Goal: Task Accomplishment & Management: Complete application form

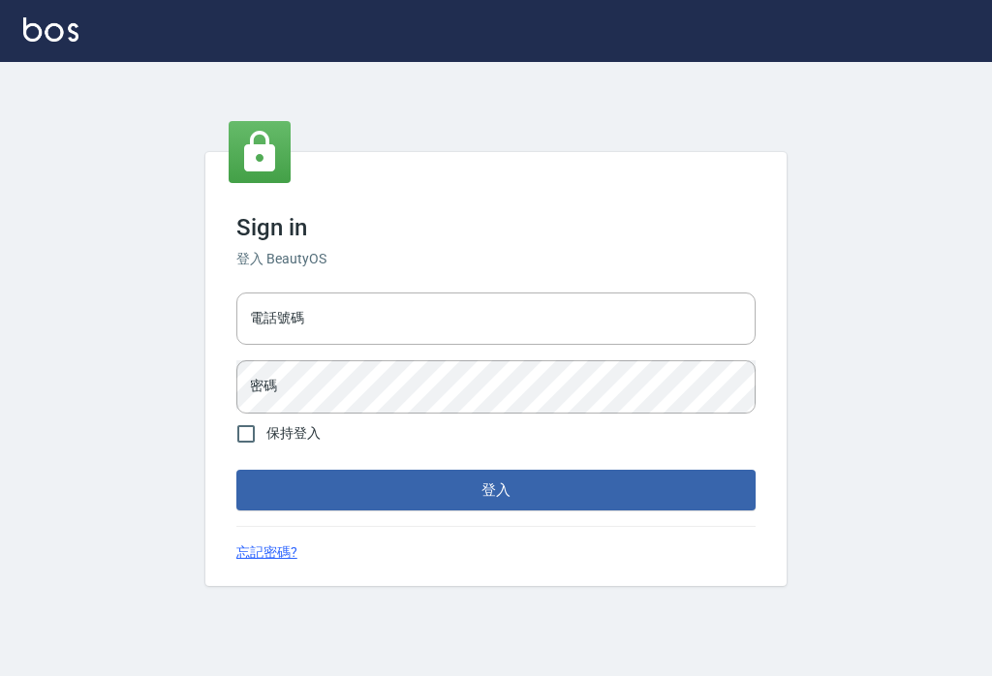
click at [659, 329] on input "電話號碼" at bounding box center [495, 319] width 519 height 52
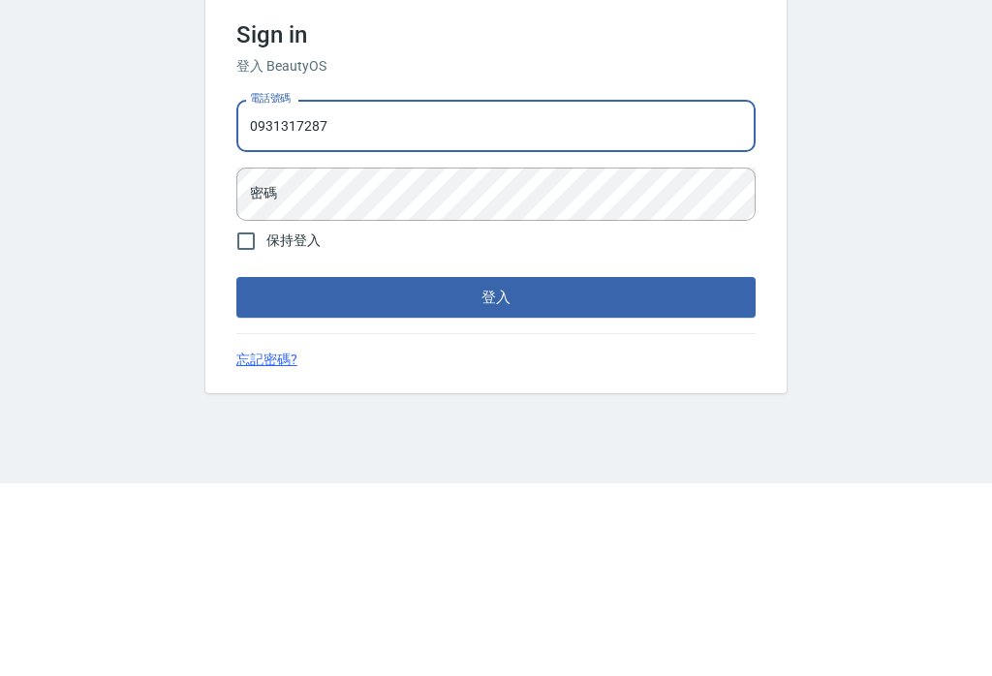
type input "0931317287"
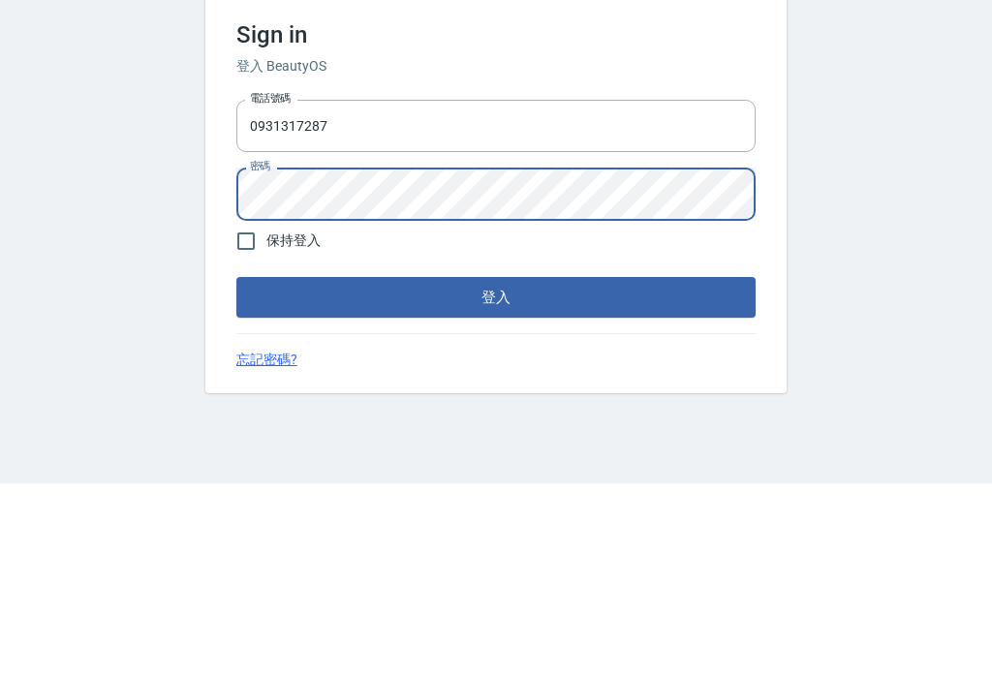
click at [853, 223] on div "Sign in 登入 BeautyOS 電話號碼 [PHONE_NUMBER] 電話號碼 密碼 密碼 保持登入 登入 忘記密碼?" at bounding box center [496, 369] width 992 height 614
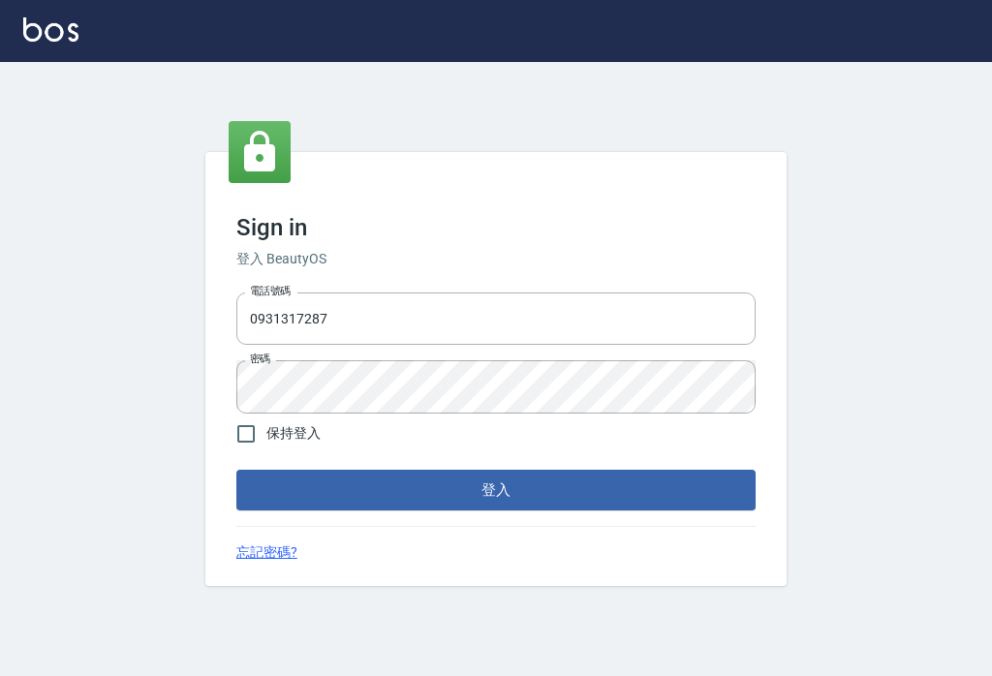
click at [495, 474] on button "登入" at bounding box center [495, 490] width 519 height 41
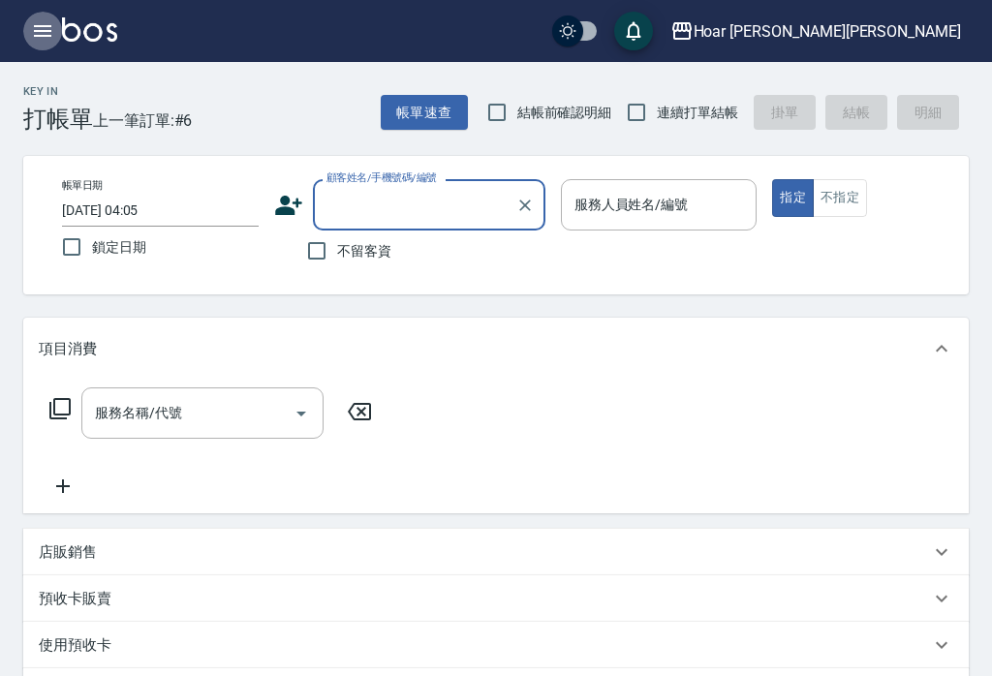
click at [43, 43] on button "button" at bounding box center [42, 31] width 39 height 39
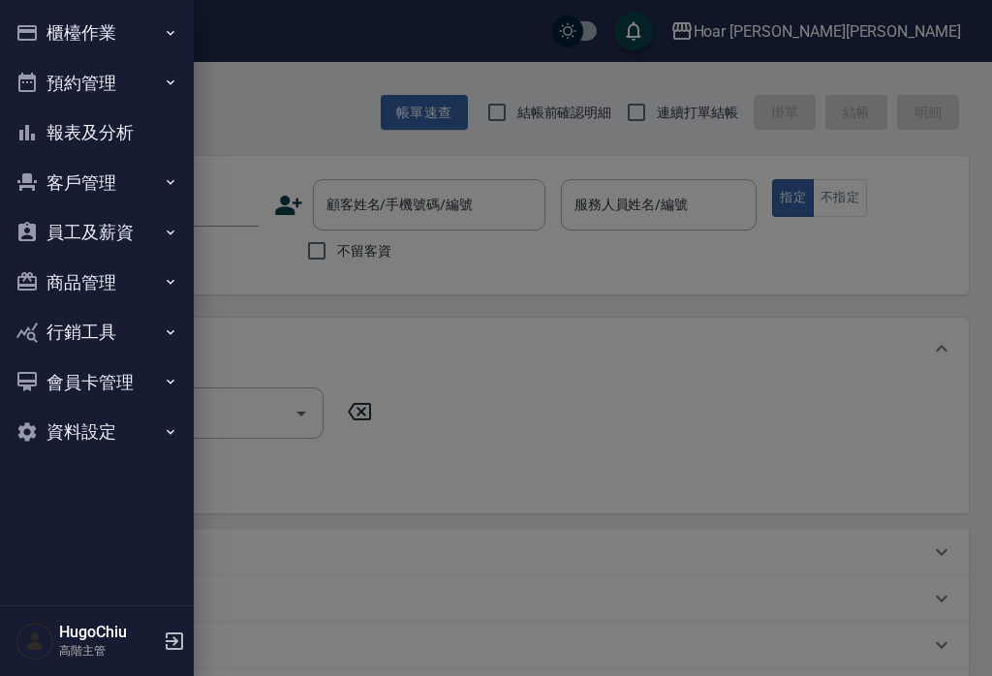
click at [63, 185] on button "客戶管理" at bounding box center [97, 183] width 178 height 50
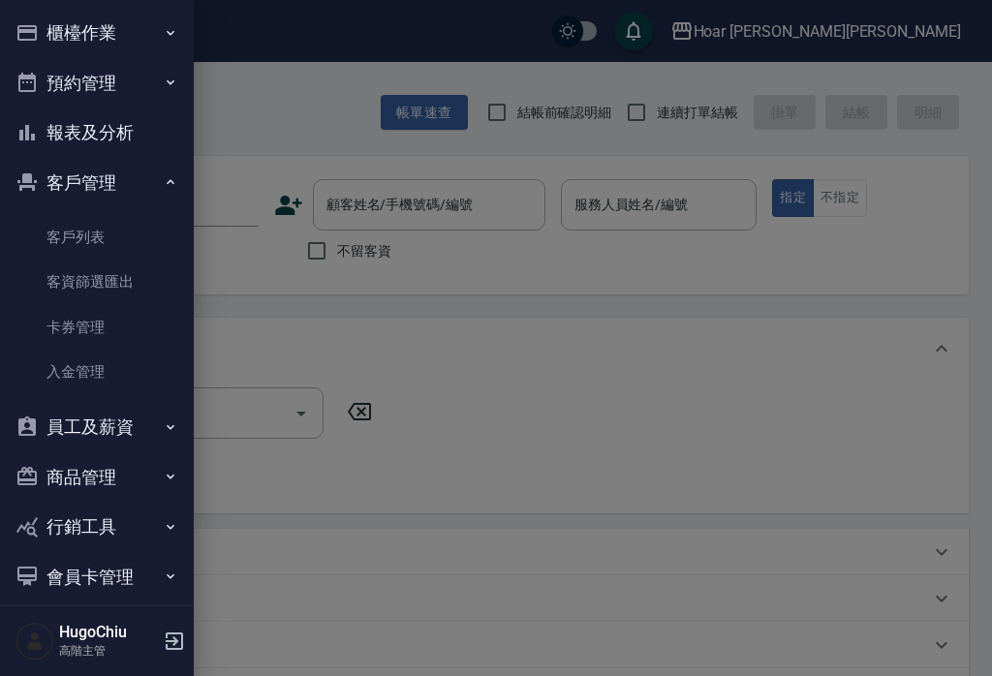
click at [74, 236] on link "客戶列表" at bounding box center [97, 237] width 178 height 45
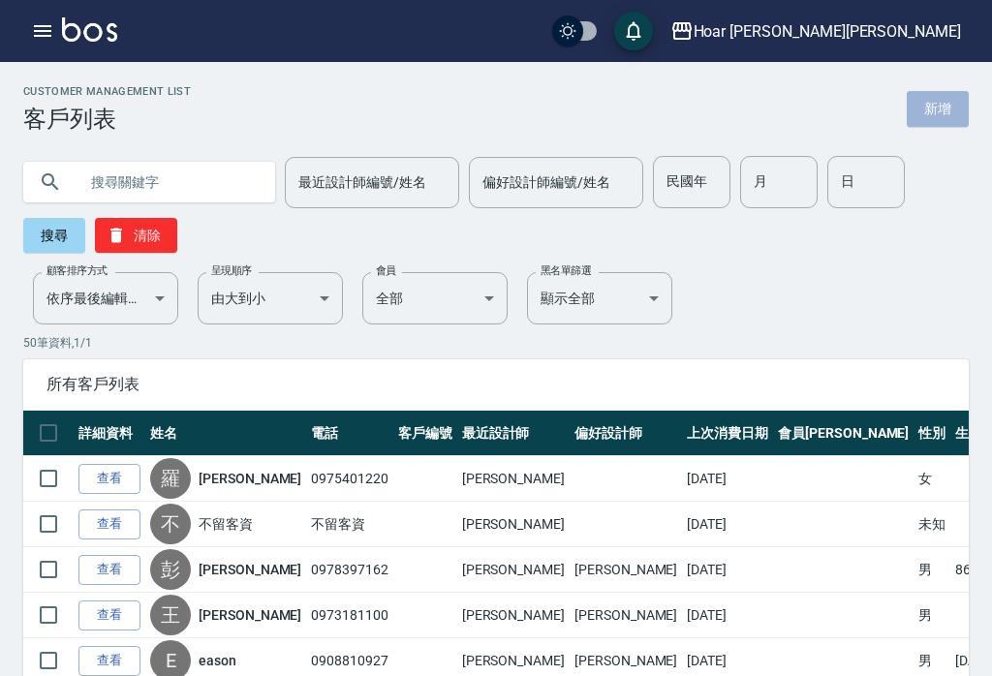
click at [943, 111] on link "新增" at bounding box center [938, 109] width 62 height 36
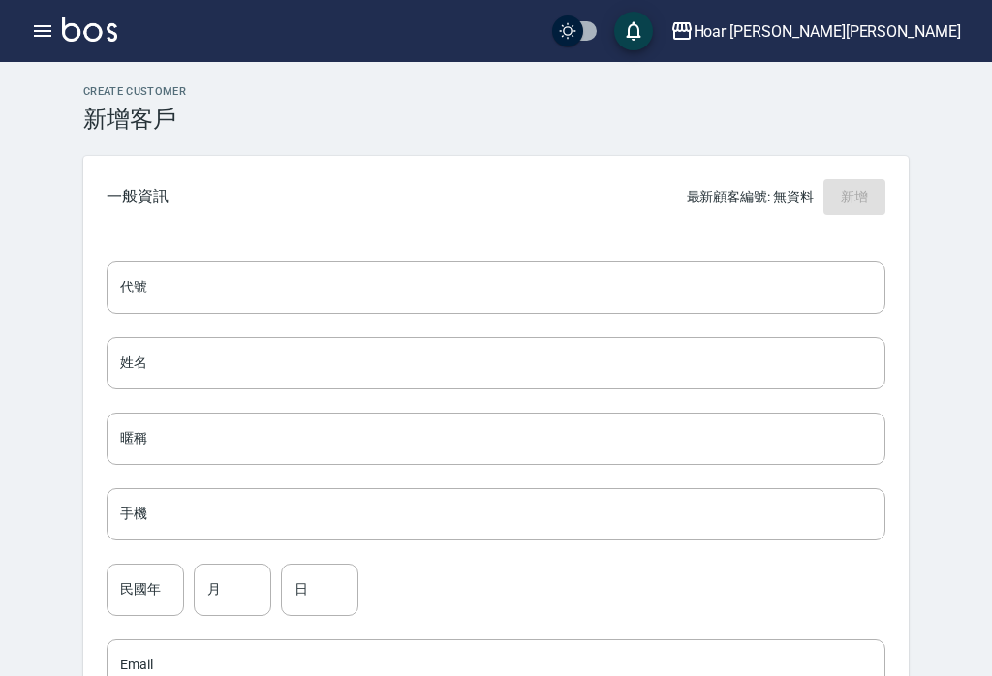
click at [815, 294] on input "代號" at bounding box center [496, 288] width 779 height 52
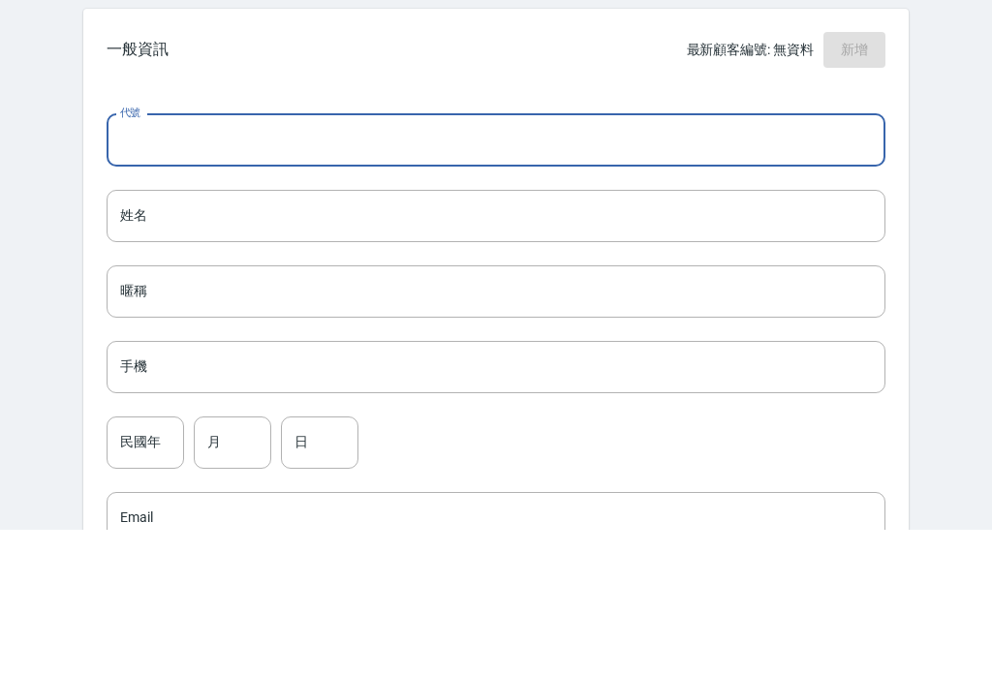
click at [178, 337] on input "姓名" at bounding box center [496, 363] width 779 height 52
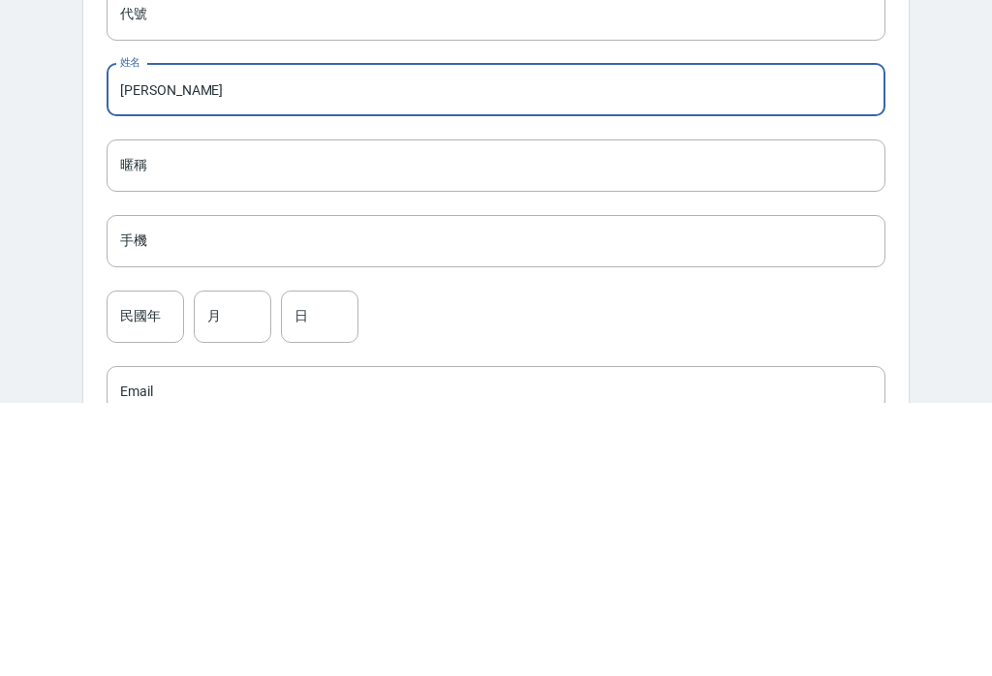
type input "[PERSON_NAME]"
click at [630, 488] on input "手機" at bounding box center [496, 514] width 779 height 52
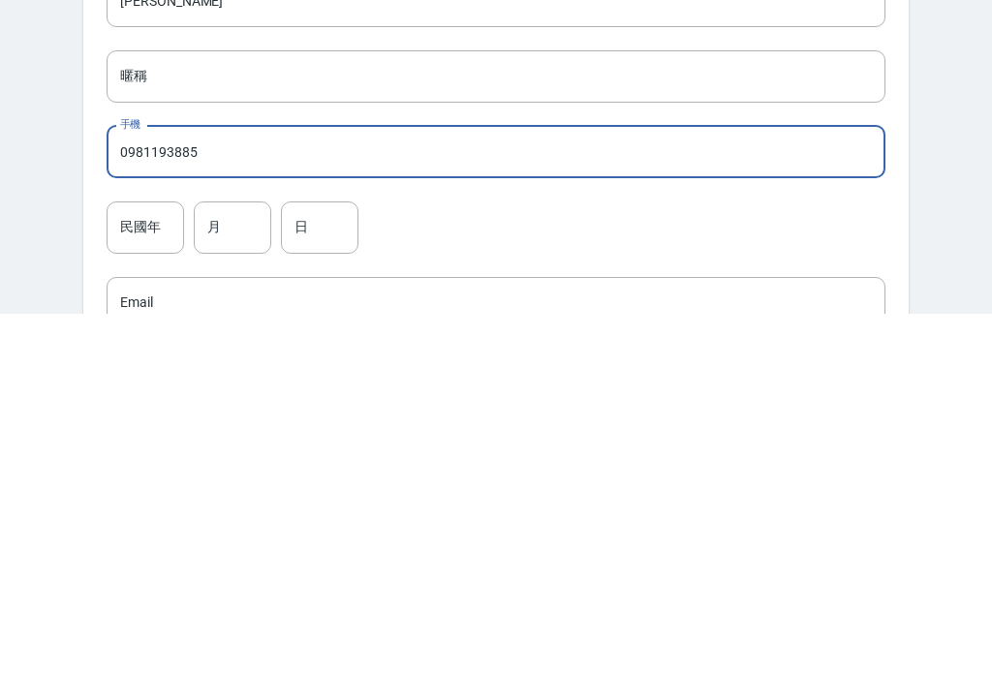
type input "0981193885"
click at [165, 564] on input "民國年" at bounding box center [145, 590] width 77 height 52
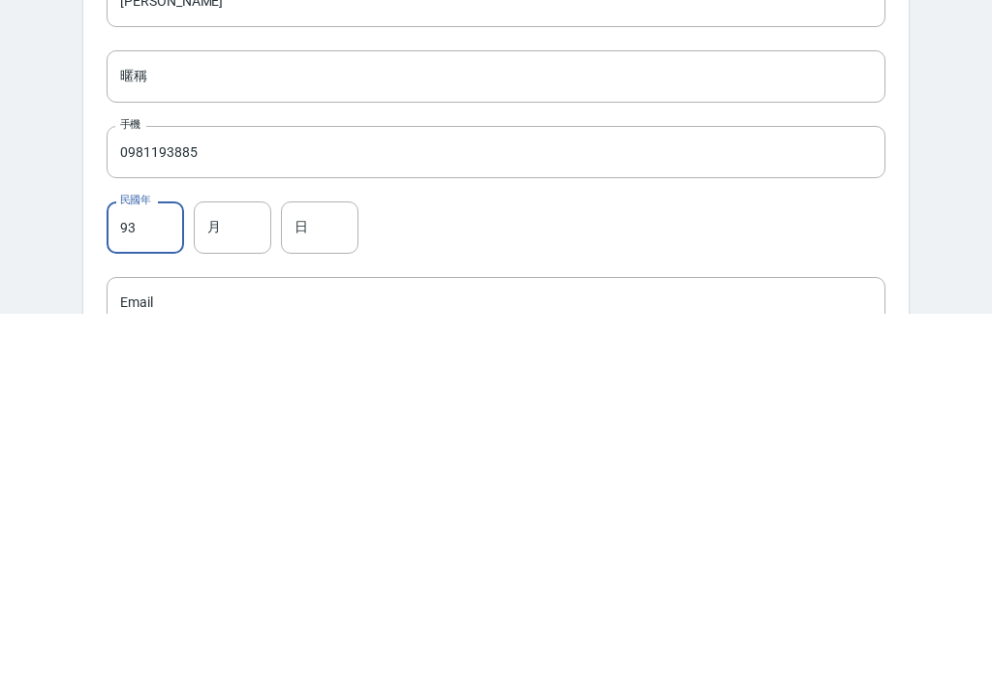
type input "93"
click at [249, 564] on input "月" at bounding box center [232, 590] width 77 height 52
type input "5"
click at [346, 564] on input "日" at bounding box center [319, 590] width 77 height 52
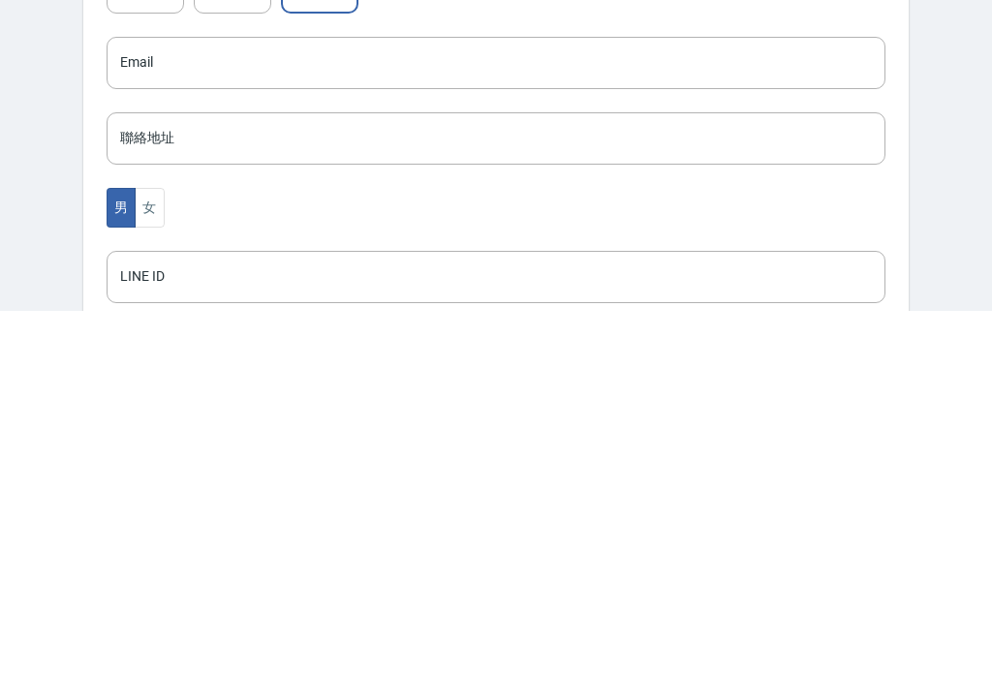
type input "5"
click at [160, 553] on button "女" at bounding box center [149, 573] width 29 height 40
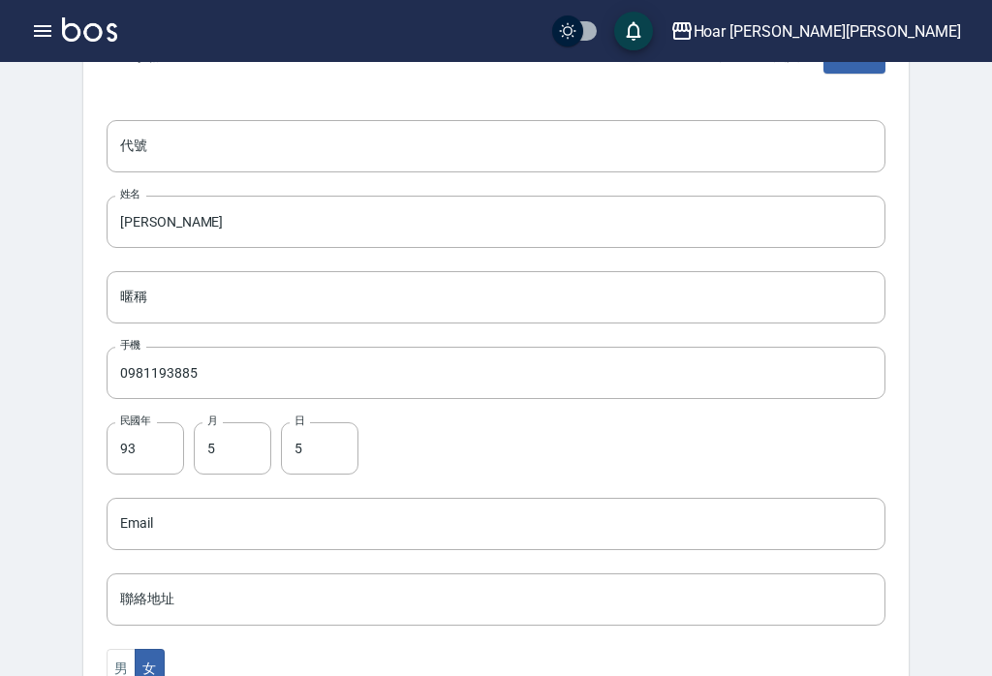
scroll to position [140, 0]
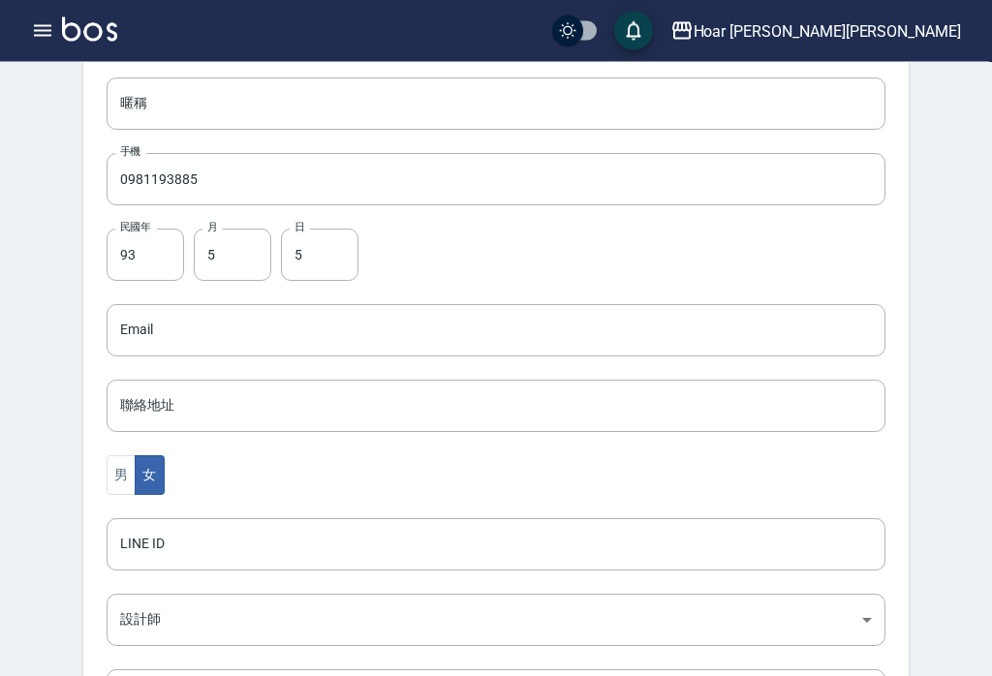
click at [198, 636] on body "Hoar [PERSON_NAME][PERSON_NAME] 登出 櫃檯作業 打帳單 帳單列表 掛單列表 座位開單 營業儀表板 現金收支登錄 高階收支登錄 …" at bounding box center [496, 296] width 992 height 1261
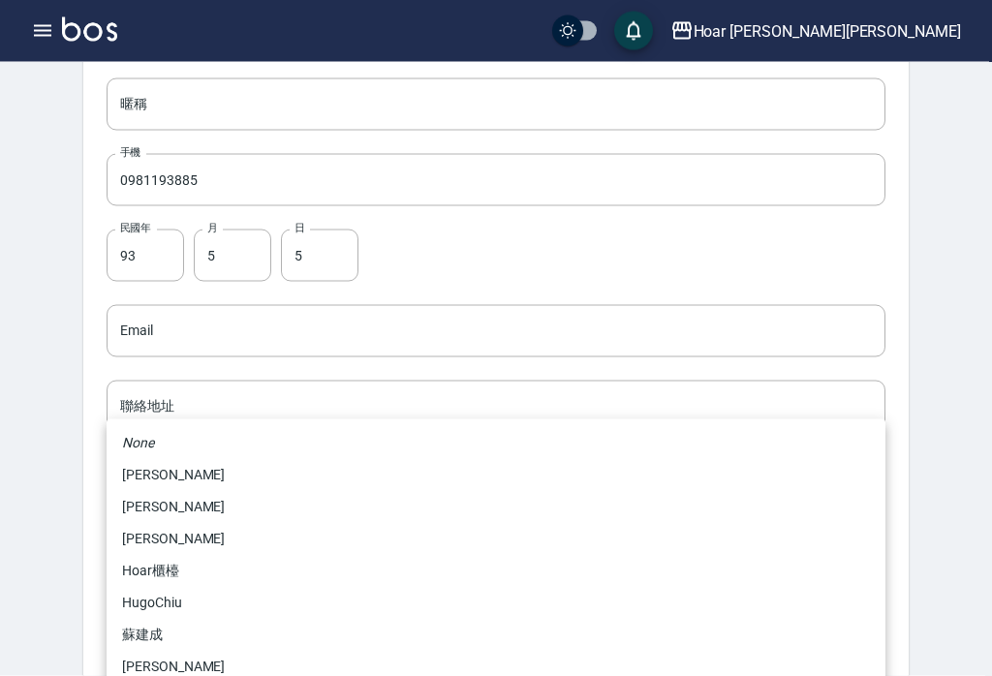
scroll to position [335, 0]
click at [181, 605] on li "HugoChiu" at bounding box center [496, 603] width 779 height 32
type input "01f0ee75-e556-45ce-9dd0-4171251d9336"
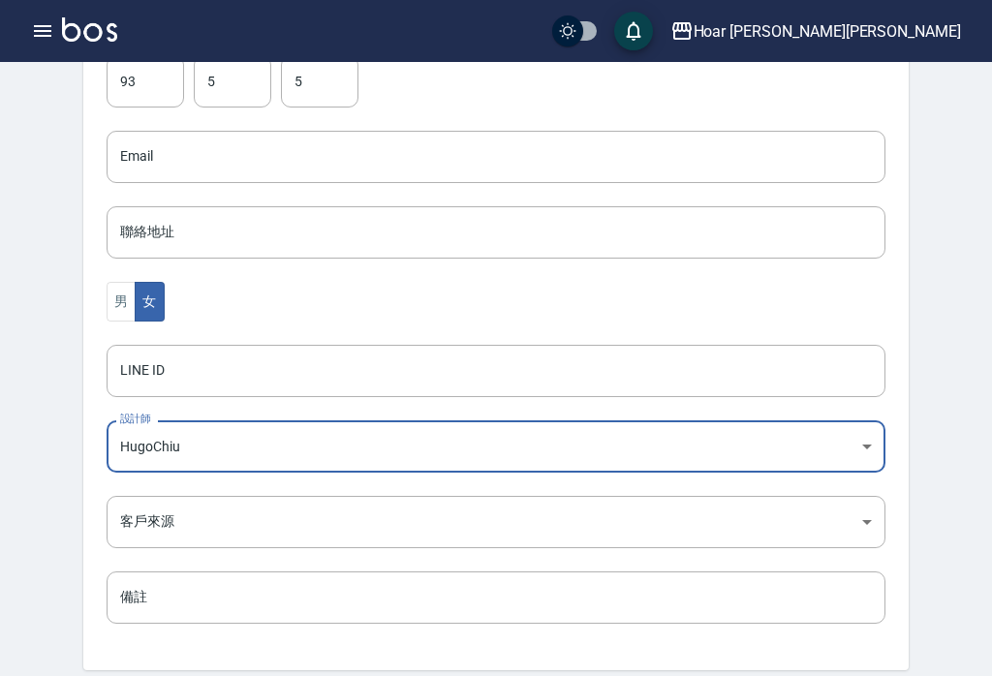
scroll to position [553, 0]
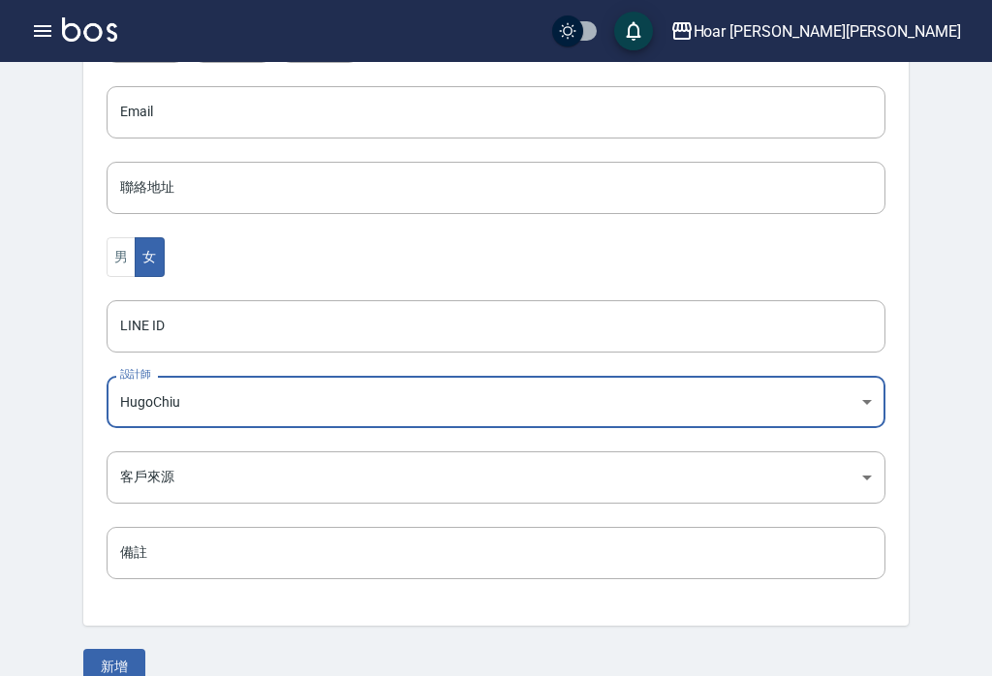
click at [264, 481] on body "Hoar [PERSON_NAME][PERSON_NAME] 登出 櫃檯作業 打帳單 帳單列表 掛單列表 座位開單 營業儀表板 現金收支登錄 高階收支登錄 …" at bounding box center [496, 77] width 992 height 1261
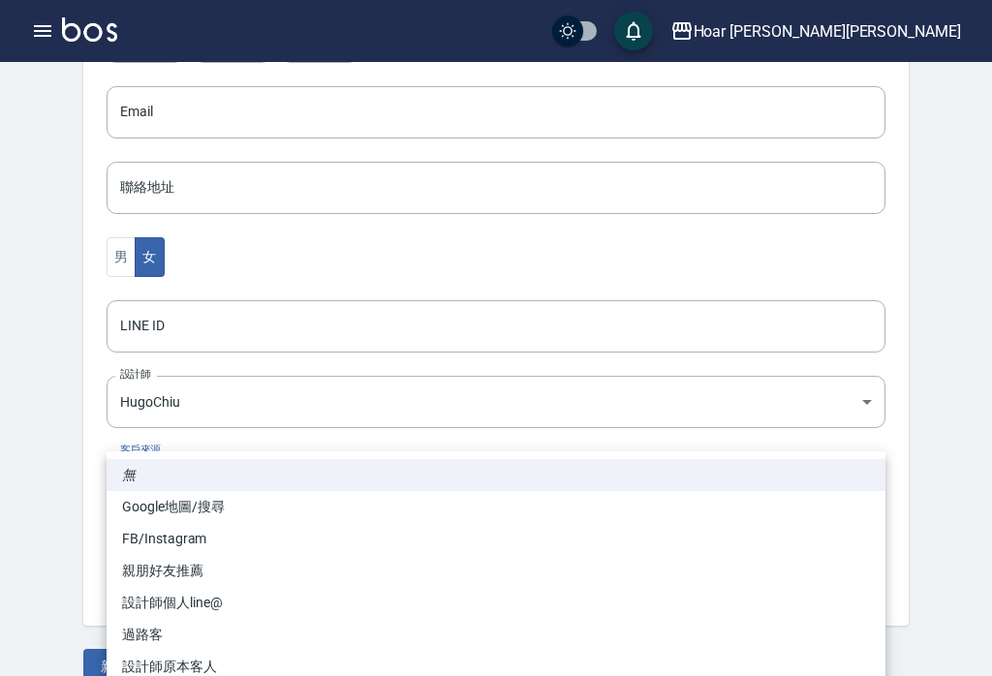
click at [218, 509] on li "Google地圖/搜尋" at bounding box center [496, 507] width 779 height 32
type input "Google地圖/搜尋"
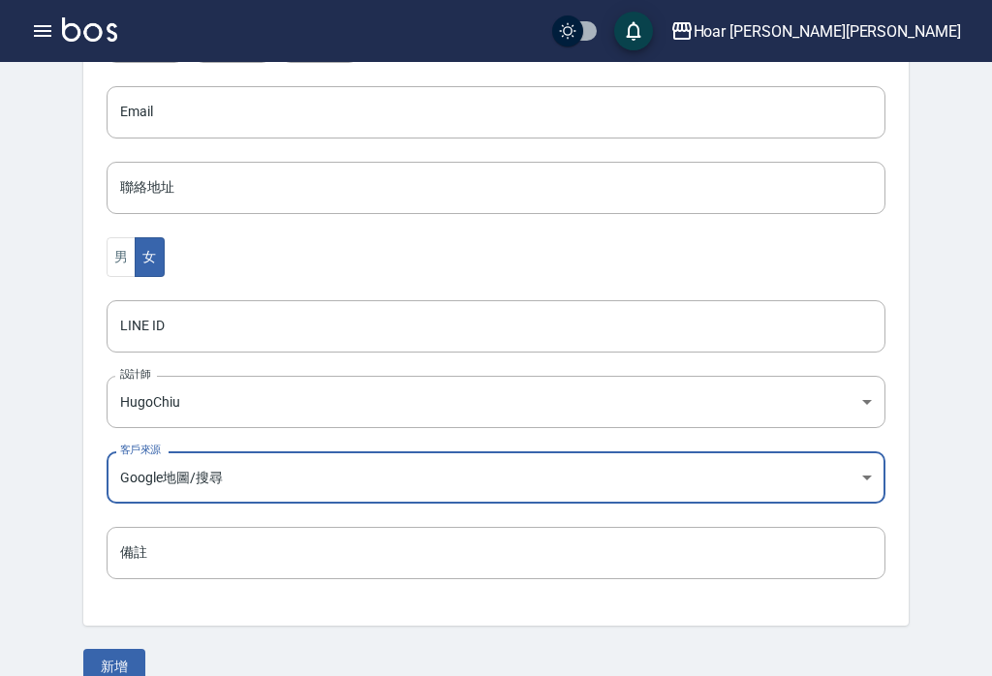
click at [126, 666] on button "新增" at bounding box center [114, 667] width 62 height 36
